Goal: Transaction & Acquisition: Purchase product/service

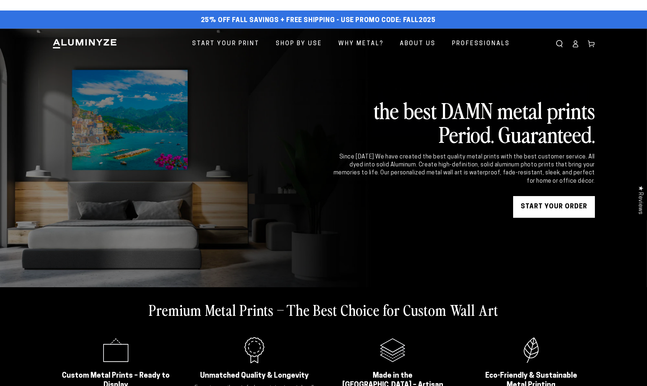
scroll to position [85, 0]
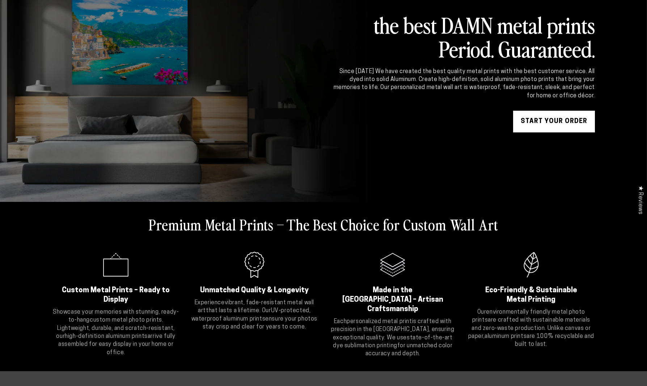
click at [552, 118] on link "START YOUR Order" at bounding box center [554, 122] width 82 height 22
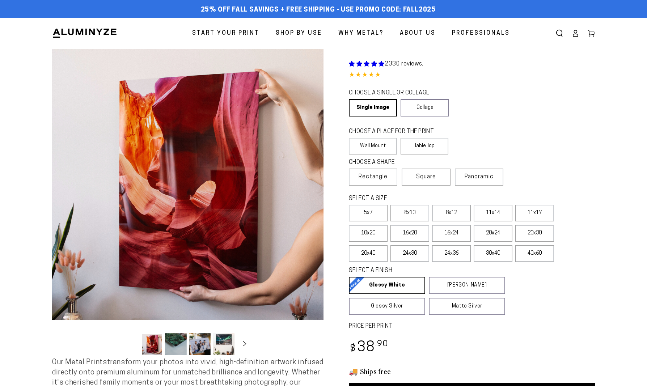
scroll to position [2, 0]
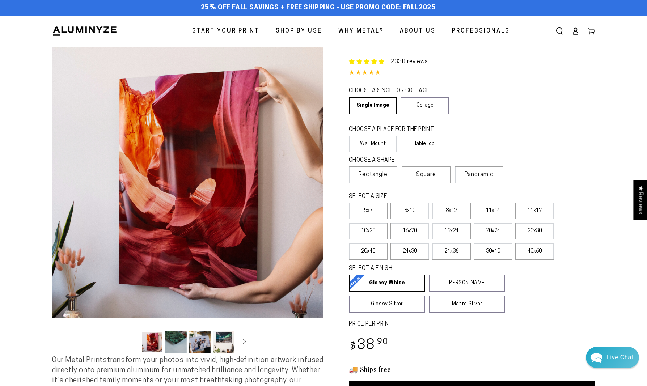
select select "**********"
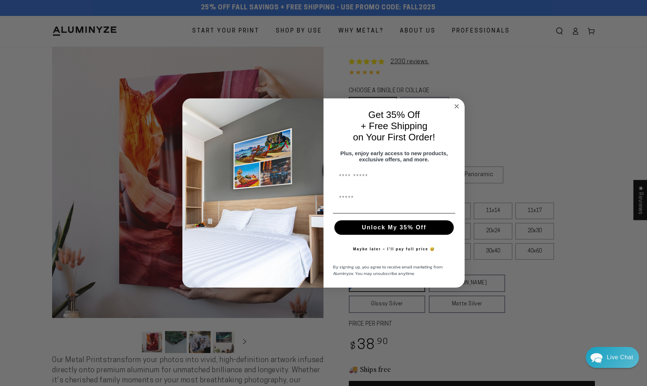
scroll to position [0, 0]
type input "*****"
type input "**********"
click at [397, 230] on button "Unlock My 35% Off" at bounding box center [394, 227] width 119 height 14
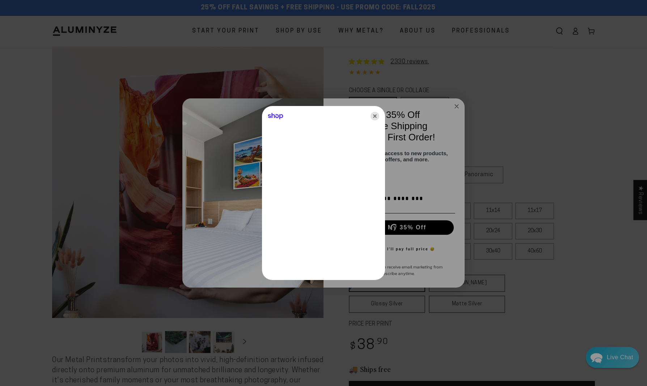
click at [377, 118] on icon "Close" at bounding box center [375, 116] width 9 height 9
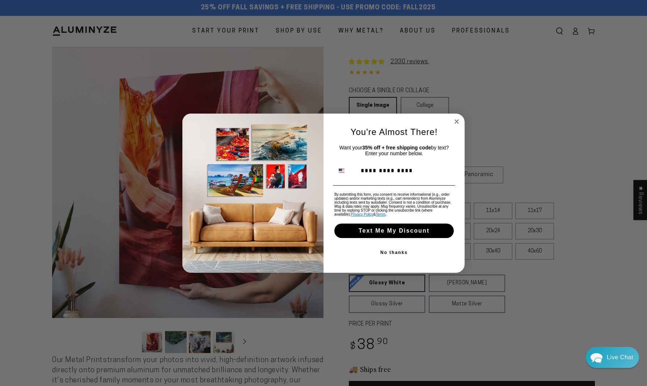
type input "**********"
click at [408, 234] on button "Text Me My Discount" at bounding box center [394, 231] width 119 height 14
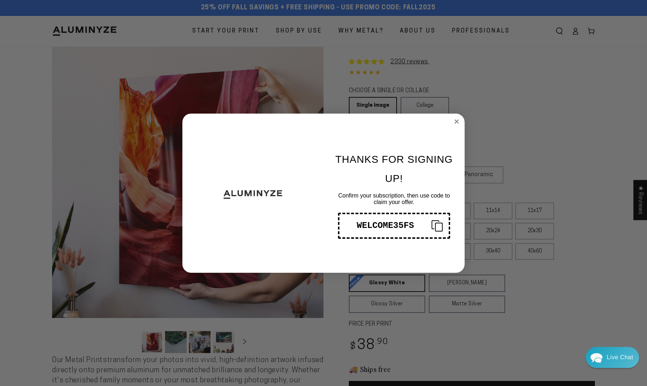
drag, startPoint x: 442, startPoint y: 130, endPoint x: 424, endPoint y: 139, distance: 20.2
click at [424, 139] on div "THANKS FOR SIGNING UP! Confirm your subscription, then use code to claim your o…" at bounding box center [391, 193] width 134 height 145
click at [459, 120] on circle "Close dialog" at bounding box center [457, 121] width 8 height 8
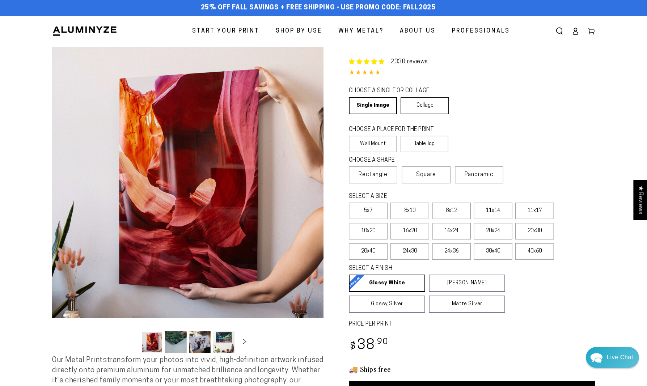
click at [436, 110] on link "Collage" at bounding box center [425, 105] width 48 height 17
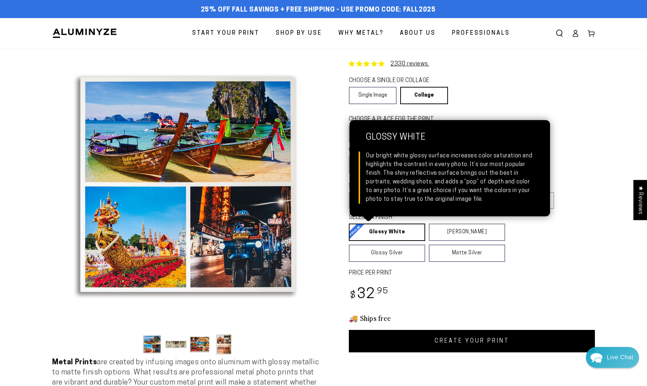
click at [390, 238] on link "Glossy White Glossy White Our bright white glossy surface increases color satur…" at bounding box center [387, 232] width 76 height 17
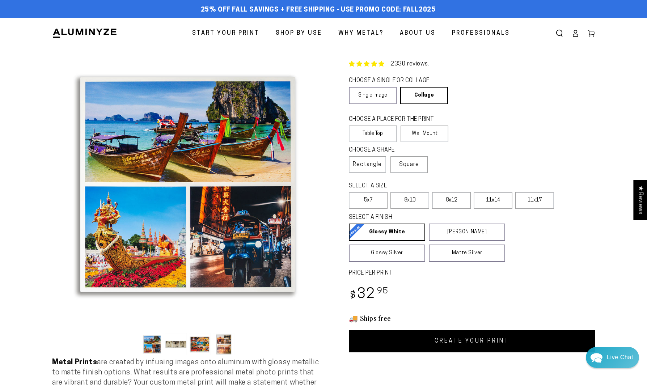
click at [464, 338] on link "CREATE YOUR PRINT" at bounding box center [472, 341] width 246 height 22
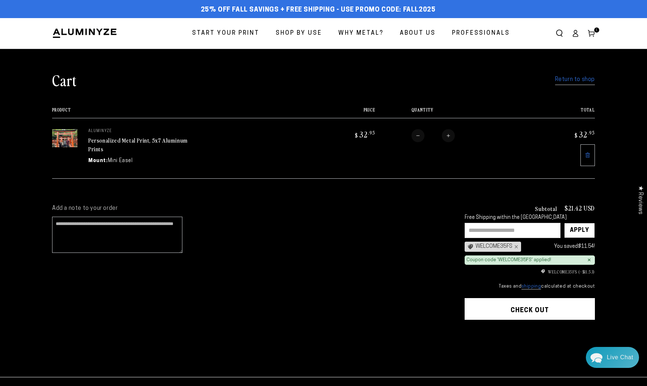
click at [450, 137] on button "Increase quantity for Personalized Metal Print, 5x7 Aluminum Prints" at bounding box center [448, 135] width 13 height 13
type input "*"
click at [450, 137] on form "Product Price Total Quantity Total aluminyze Personalized Metal Print, 5x7 Alum…" at bounding box center [323, 143] width 543 height 71
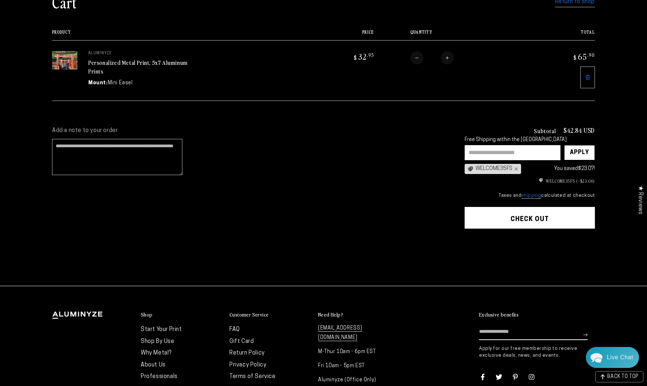
scroll to position [115, 0]
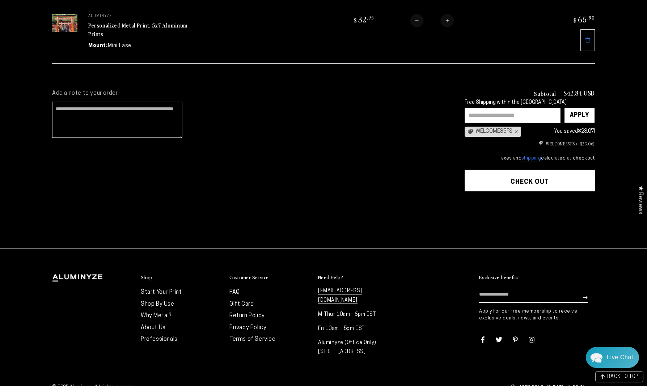
click at [497, 181] on button "Check out" at bounding box center [530, 181] width 130 height 22
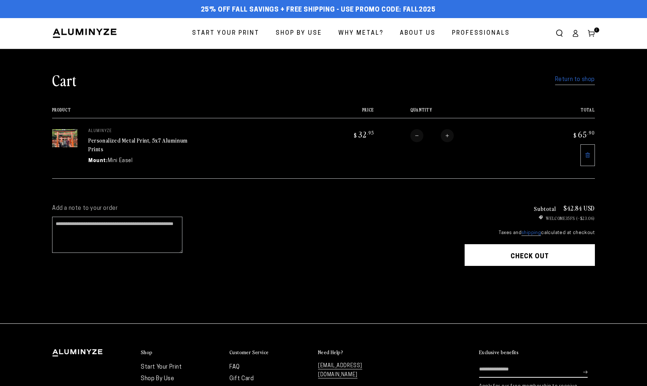
click at [416, 132] on button "Decrease quantity for Personalized Metal Print, 5x7 Aluminum Prints" at bounding box center [417, 135] width 13 height 13
type input "*"
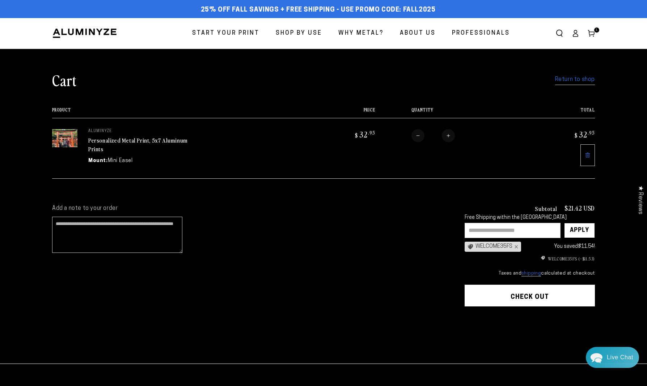
click at [523, 291] on button "Check out" at bounding box center [530, 296] width 130 height 22
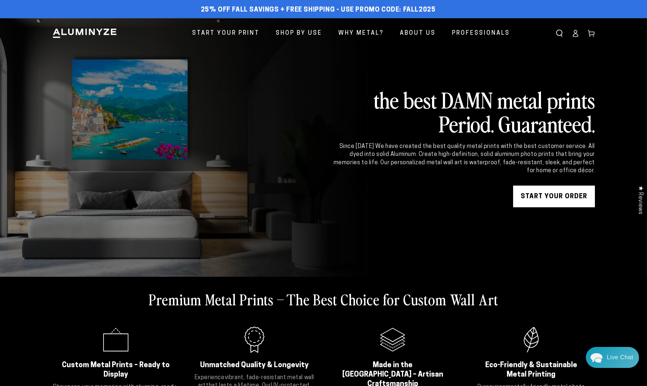
click at [577, 36] on icon at bounding box center [575, 33] width 7 height 7
click at [597, 37] on link "Cart" at bounding box center [592, 33] width 16 height 16
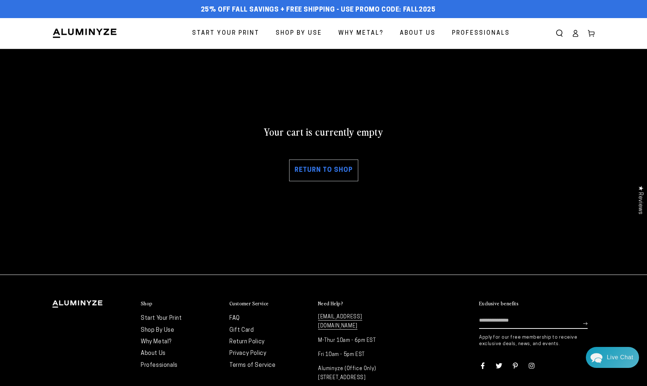
click at [335, 177] on link "Return to shop" at bounding box center [323, 171] width 69 height 22
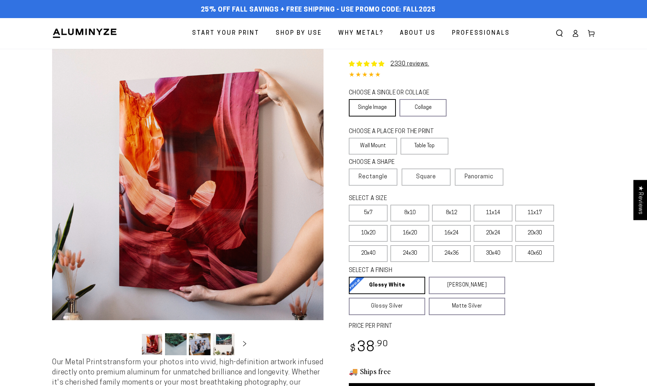
select select "**********"
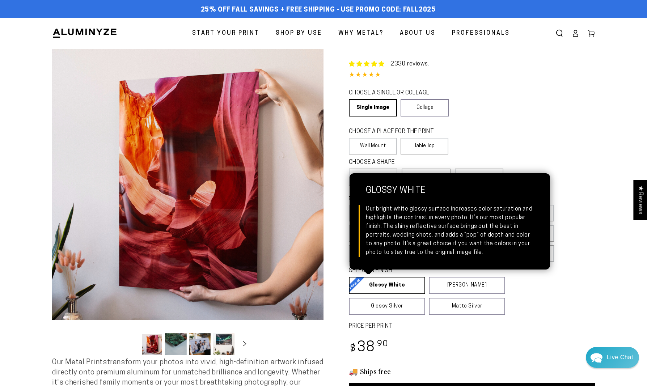
click at [393, 282] on link "Glossy White Glossy White Our bright white glossy surface increases color satur…" at bounding box center [387, 285] width 76 height 17
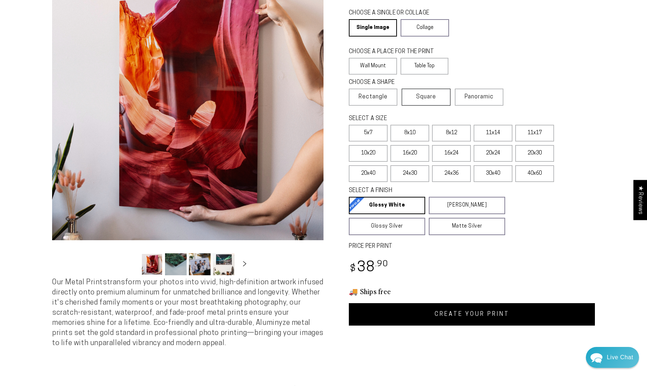
scroll to position [79, 0]
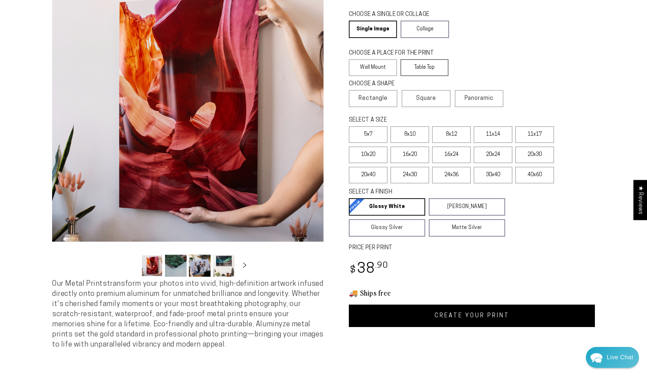
click at [420, 65] on label "Table Top" at bounding box center [425, 67] width 48 height 17
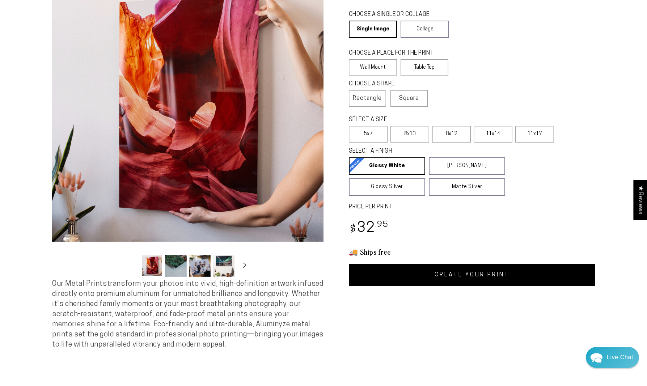
click at [455, 275] on link "CREATE YOUR PRINT" at bounding box center [472, 275] width 246 height 22
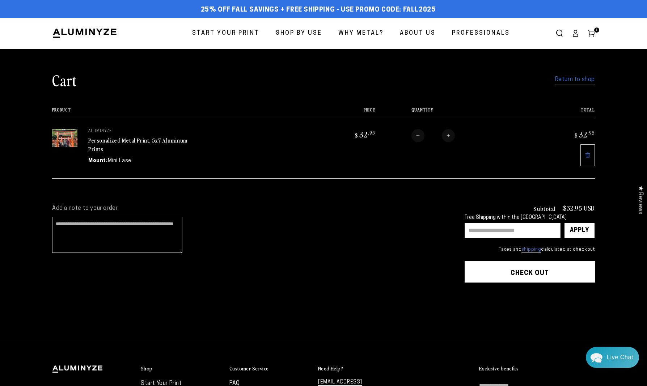
click at [594, 29] on span "1 1 item" at bounding box center [596, 30] width 5 height 5
click at [120, 142] on link "Personalized Metal Print, 5x7 Aluminum Prints" at bounding box center [138, 144] width 100 height 17
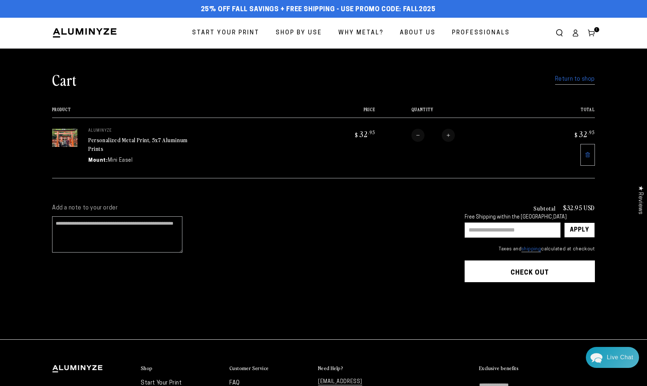
click at [492, 230] on input "text" at bounding box center [513, 230] width 96 height 15
type input "********"
click at [590, 232] on div "Apply" at bounding box center [579, 230] width 31 height 15
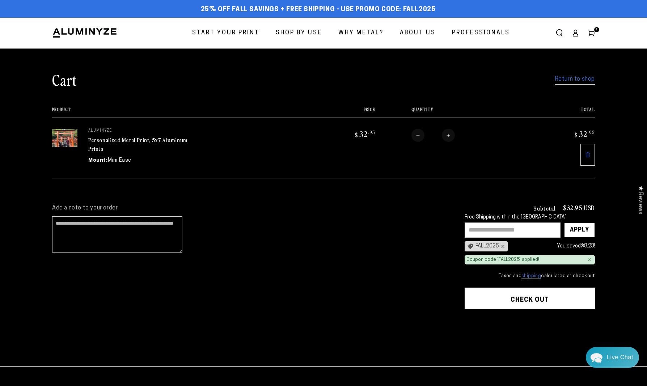
click at [537, 297] on button "Check out" at bounding box center [530, 299] width 130 height 22
